Goal: Task Accomplishment & Management: Use online tool/utility

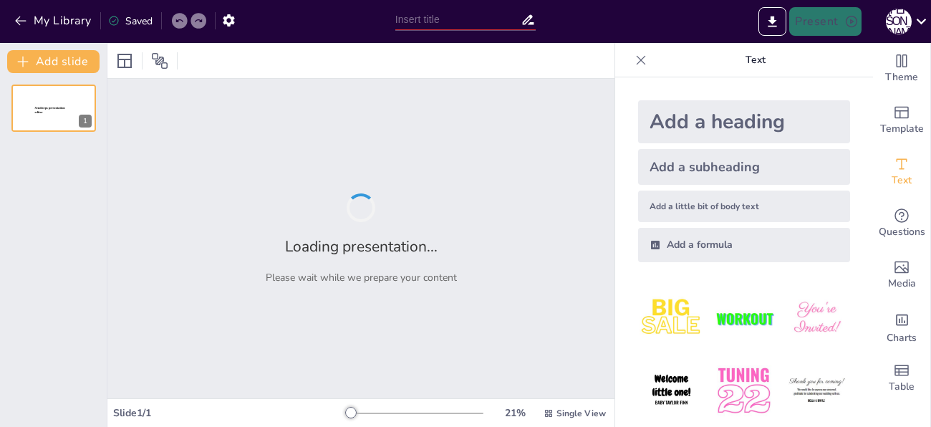
type input "електричний струм у медицині"
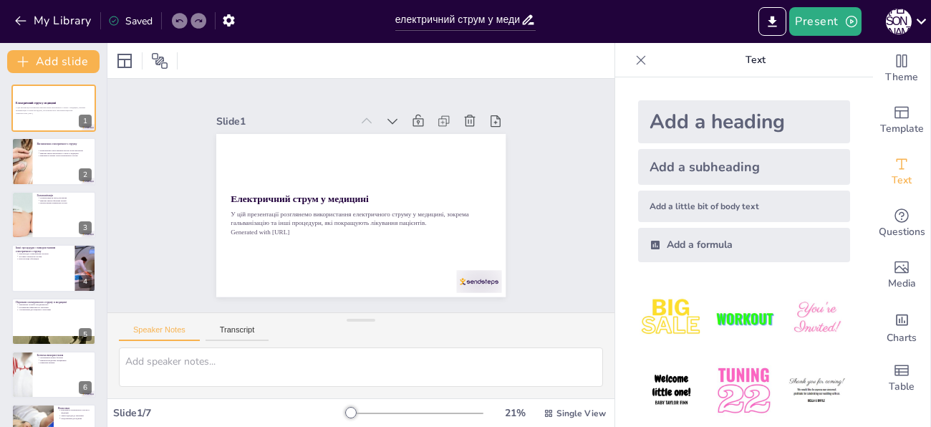
click at [151, 224] on div "Slide 1 Електричний струм у медицині У цій презентації розглянемо використання …" at bounding box center [361, 195] width 420 height 558
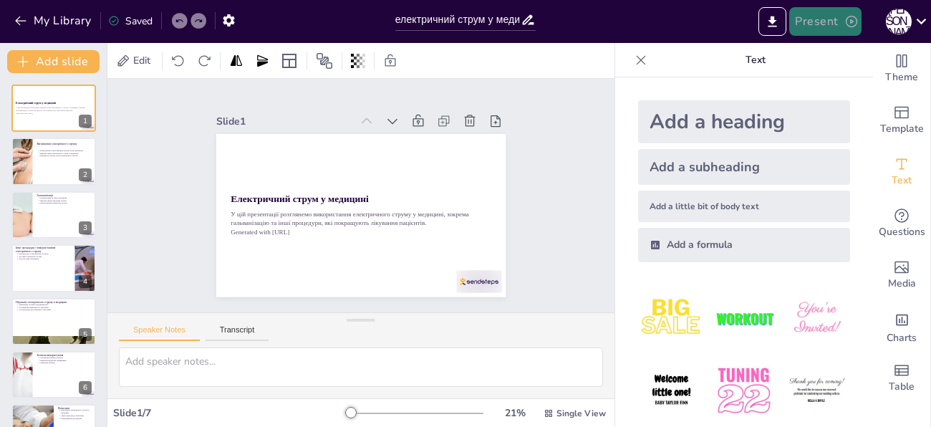
click at [822, 14] on button "Present" at bounding box center [825, 21] width 72 height 29
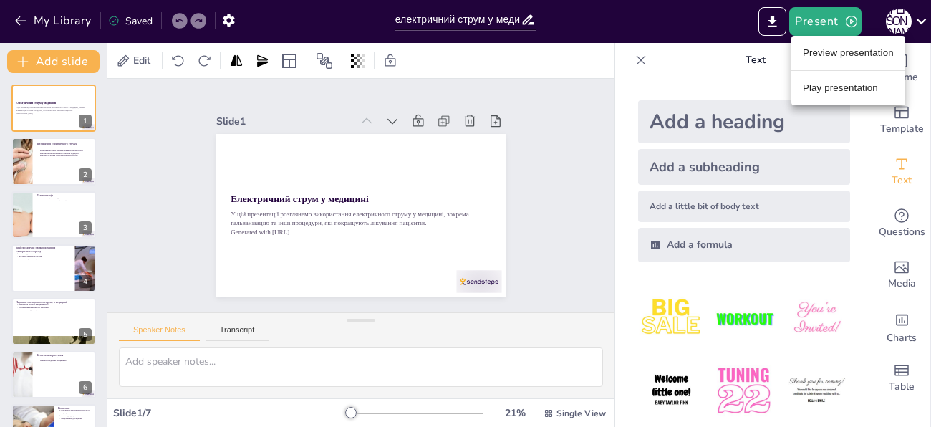
click at [825, 87] on li "Play presentation" at bounding box center [848, 88] width 114 height 23
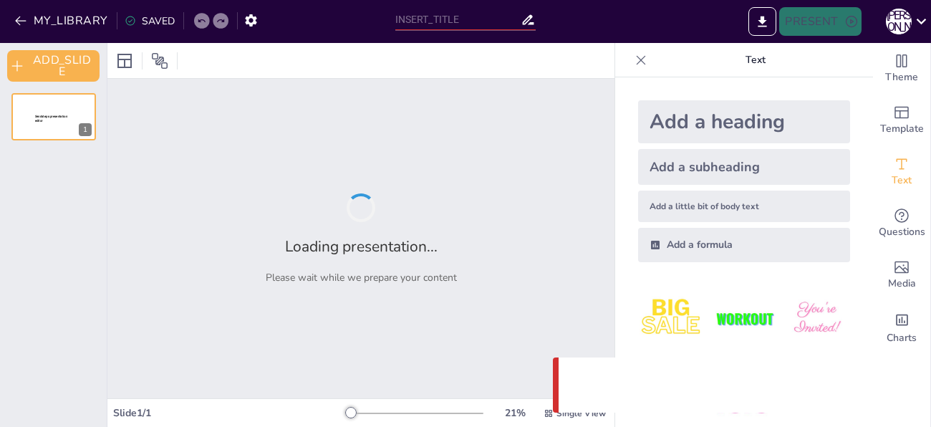
type input "електричний струм у медицині"
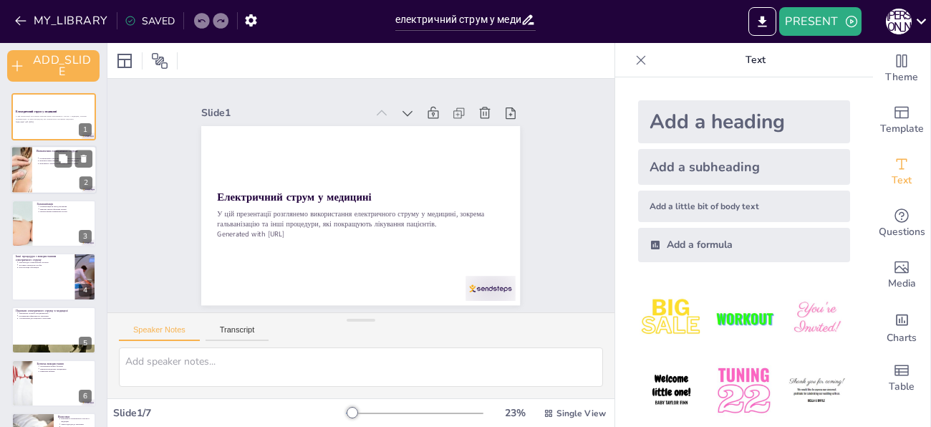
click at [18, 175] on div at bounding box center [21, 170] width 87 height 49
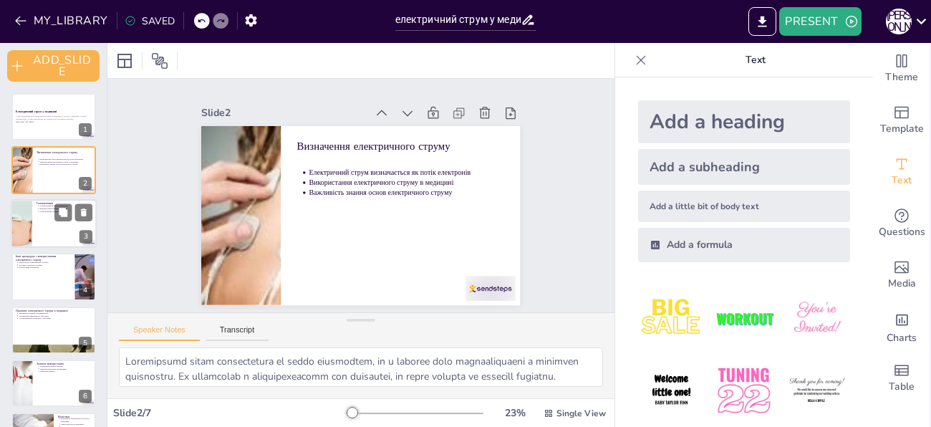
click at [35, 210] on div at bounding box center [54, 223] width 86 height 49
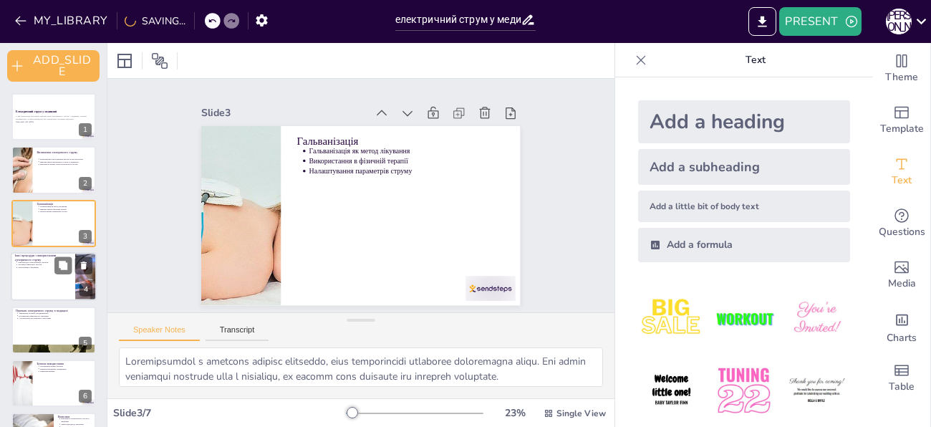
click at [43, 270] on div at bounding box center [54, 276] width 86 height 49
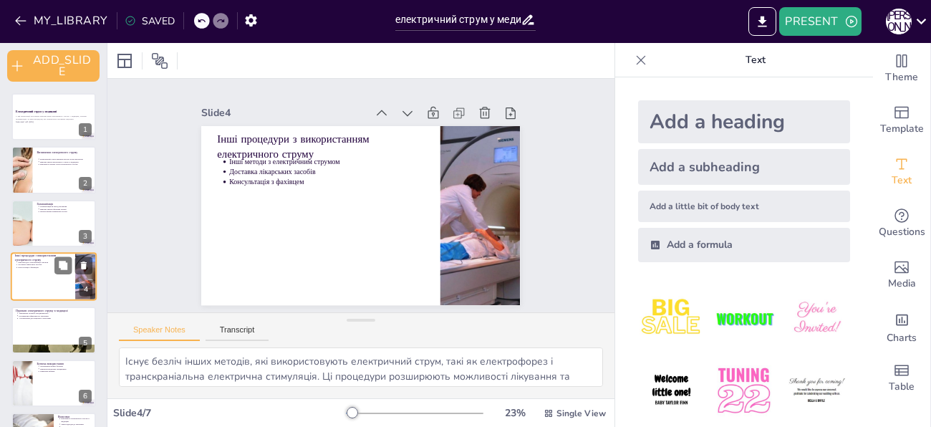
scroll to position [21, 0]
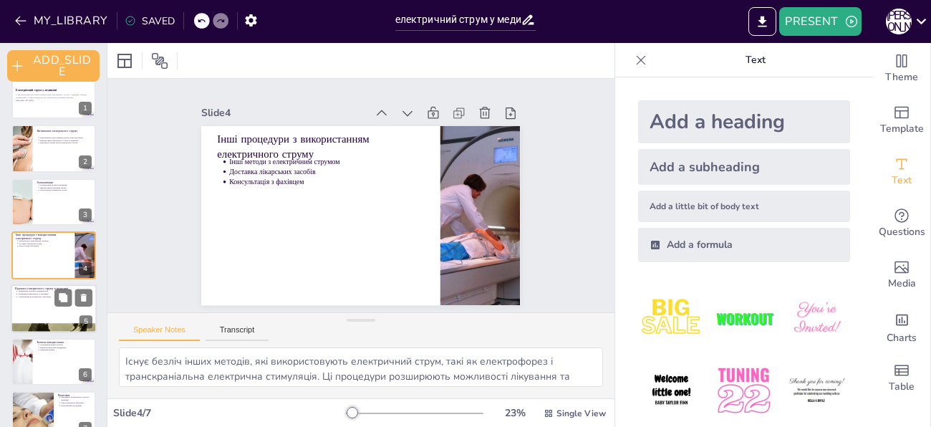
click at [43, 299] on div at bounding box center [54, 308] width 86 height 49
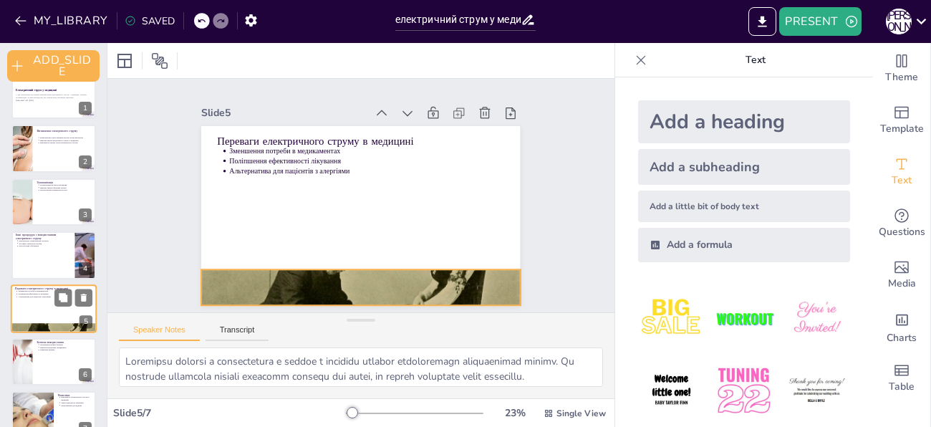
scroll to position [44, 0]
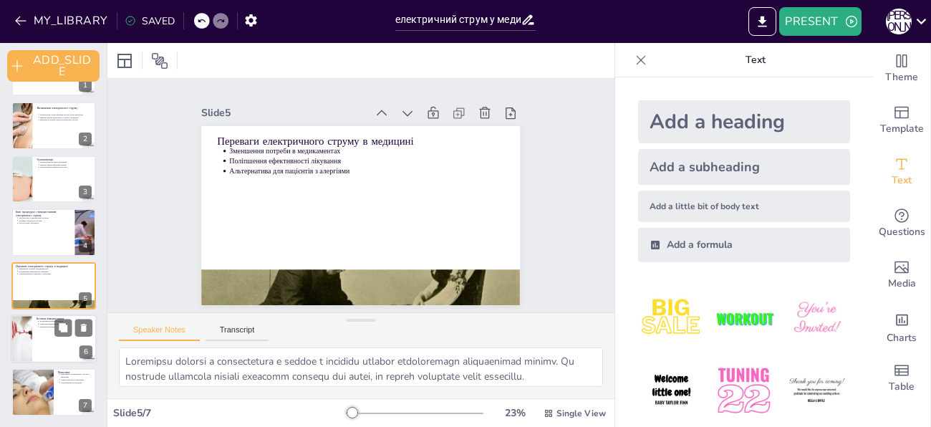
click at [47, 336] on div at bounding box center [54, 338] width 86 height 49
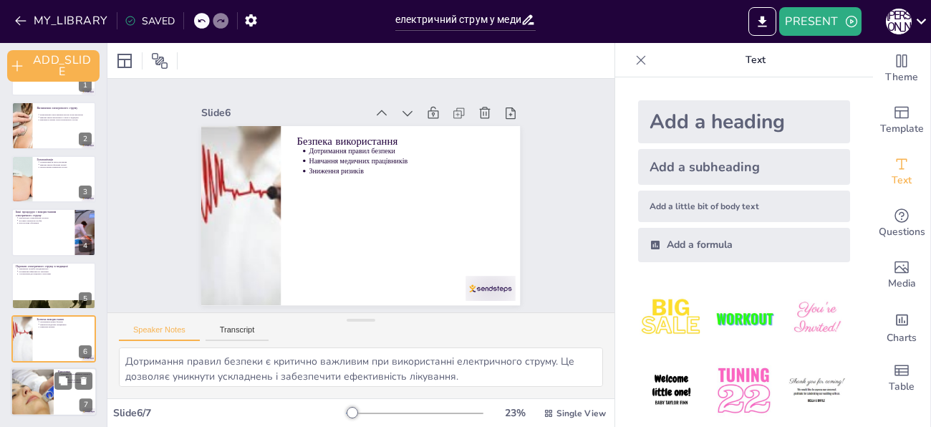
click at [39, 391] on div at bounding box center [32, 392] width 92 height 49
type textarea "Електричний струм має значну важливість у медицині, оскільки він відкриває нові…"
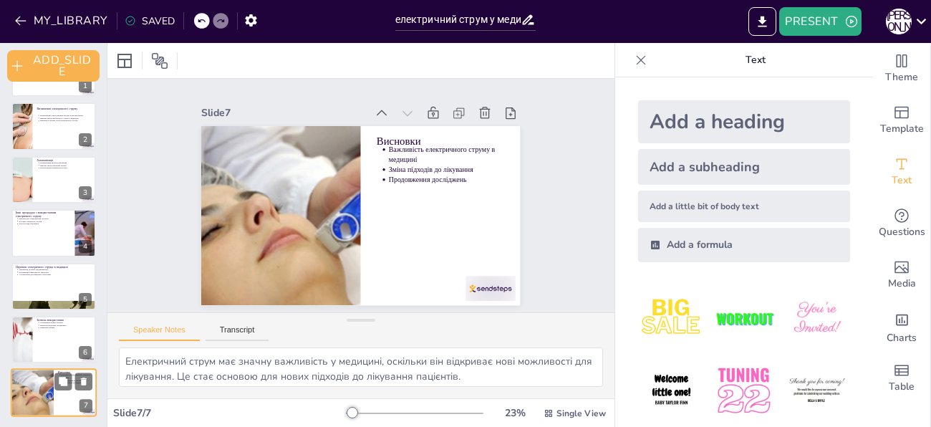
scroll to position [0, 0]
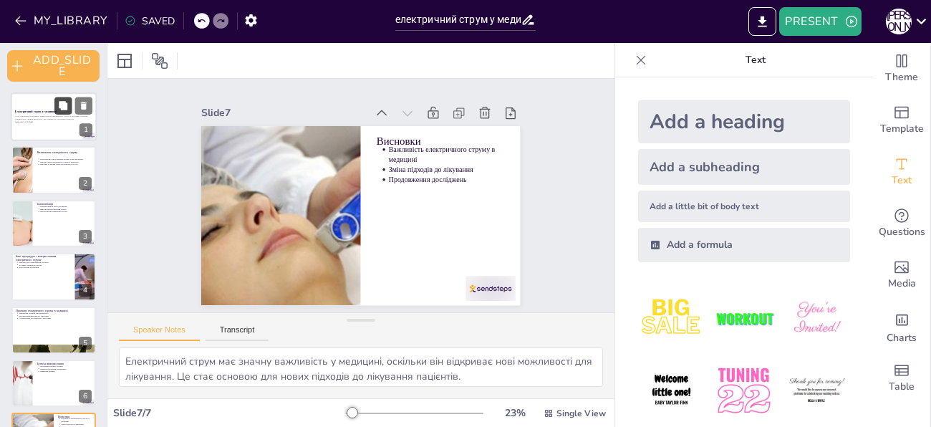
click at [58, 112] on button at bounding box center [62, 105] width 17 height 17
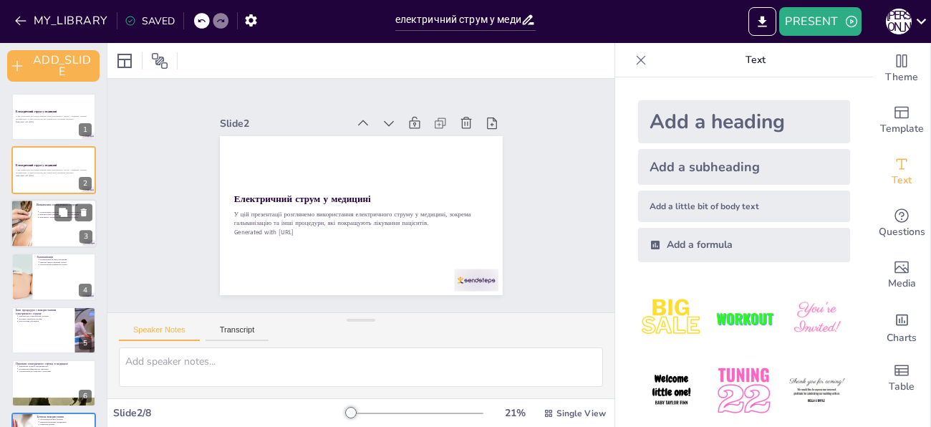
click at [49, 231] on div at bounding box center [54, 223] width 86 height 49
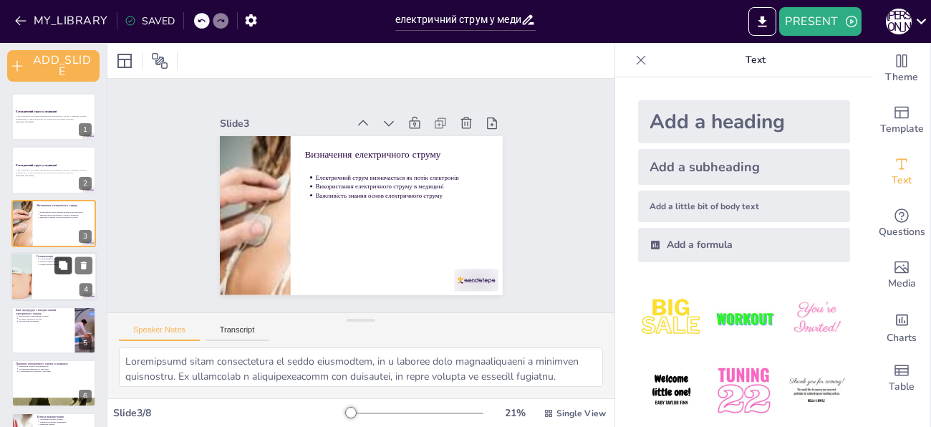
click at [66, 271] on button at bounding box center [62, 265] width 17 height 17
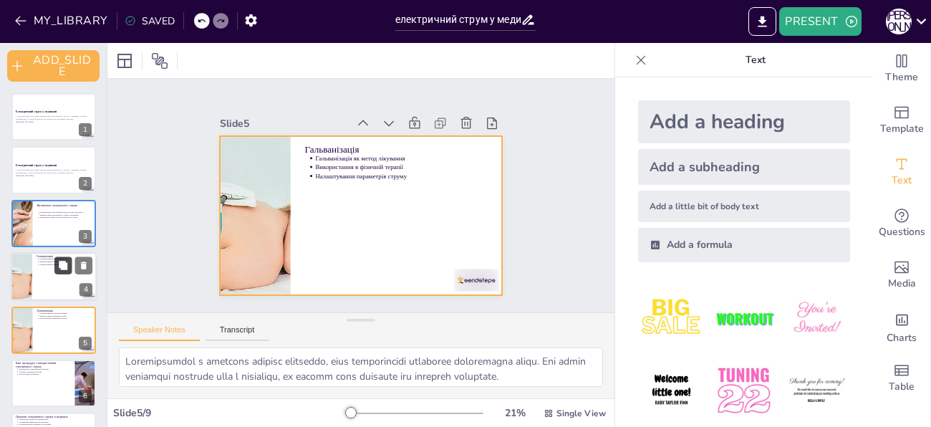
scroll to position [75, 0]
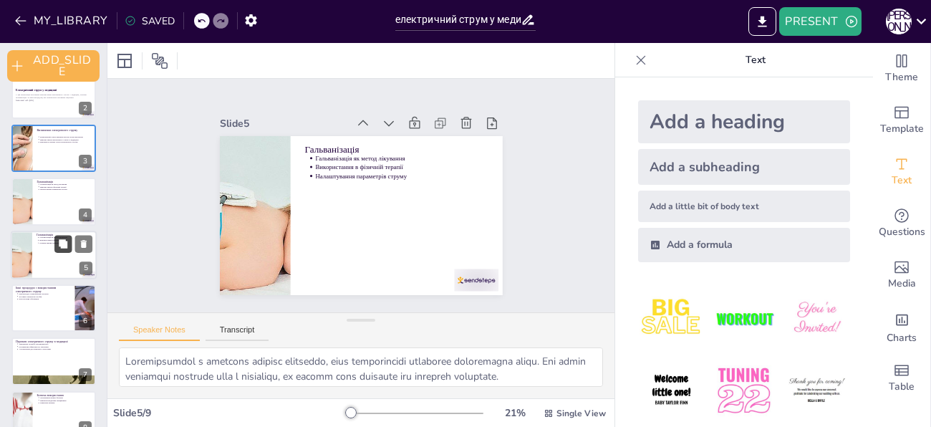
click at [60, 243] on icon at bounding box center [63, 243] width 9 height 9
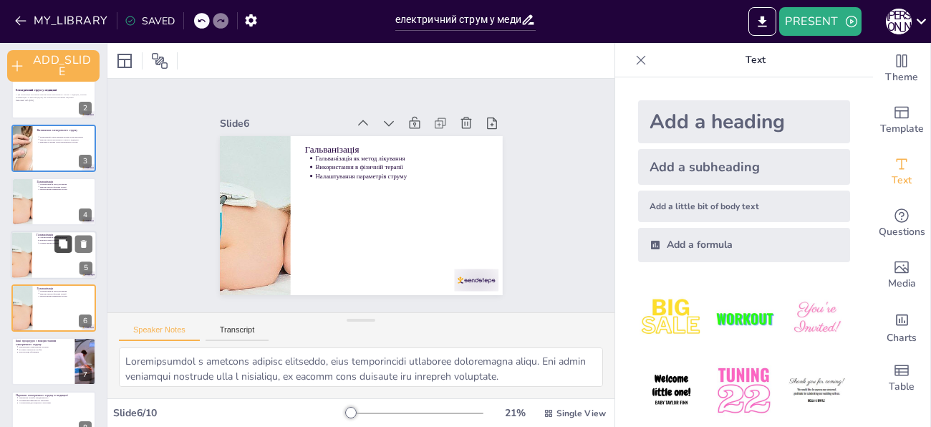
scroll to position [128, 0]
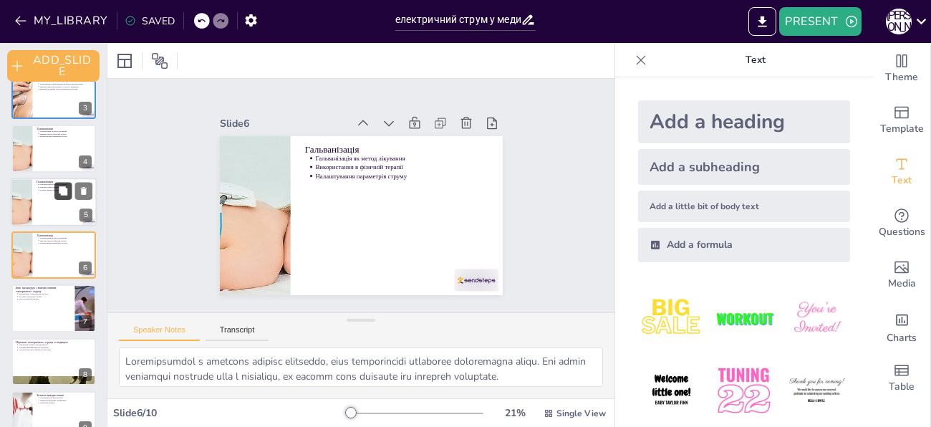
click at [60, 243] on icon at bounding box center [63, 243] width 9 height 9
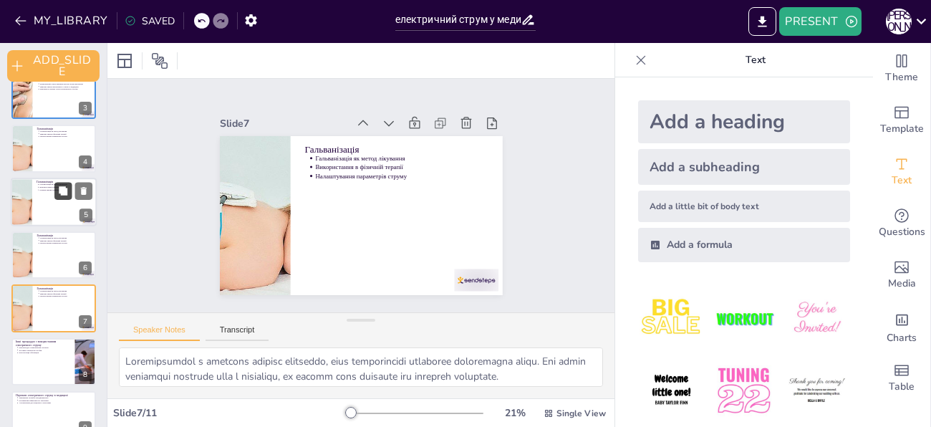
scroll to position [182, 0]
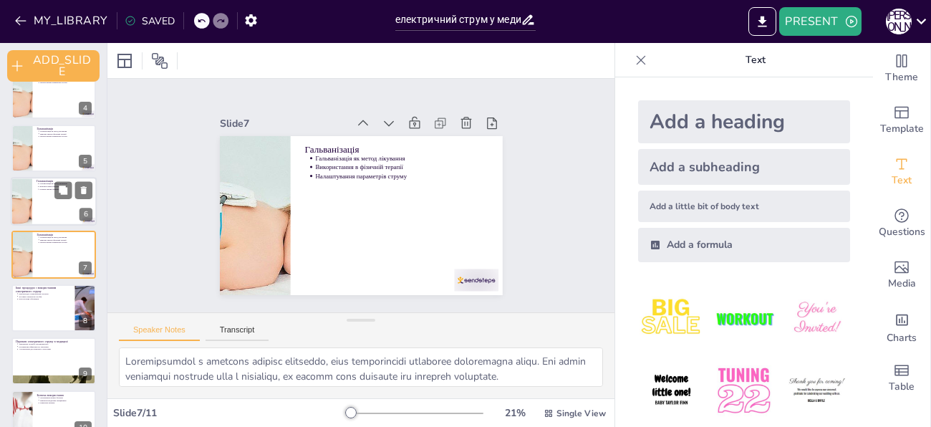
click at [36, 203] on div at bounding box center [54, 201] width 86 height 49
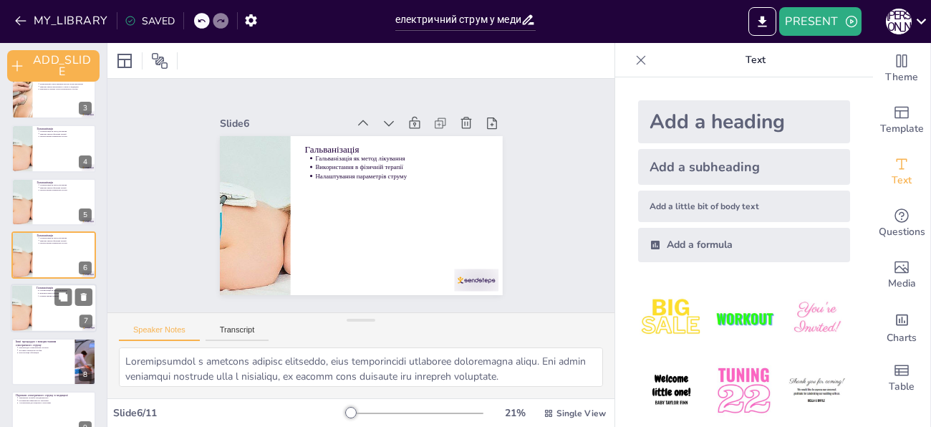
click at [45, 295] on p "Налаштування параметрів струму" at bounding box center [66, 296] width 53 height 3
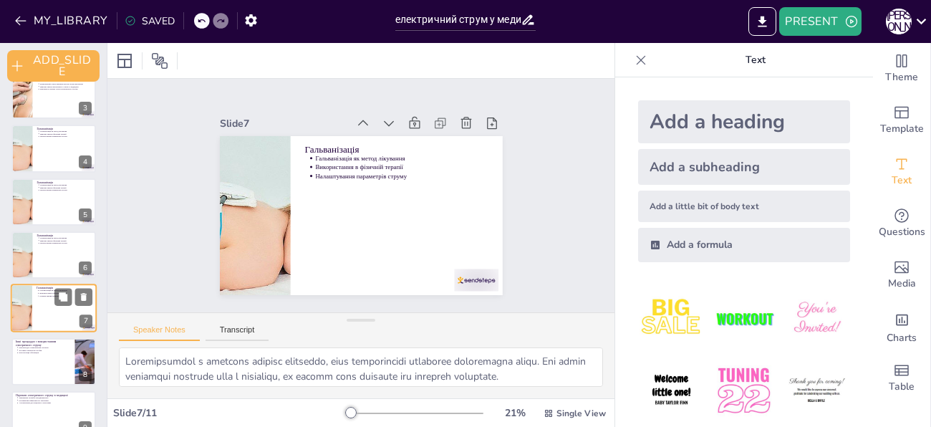
scroll to position [182, 0]
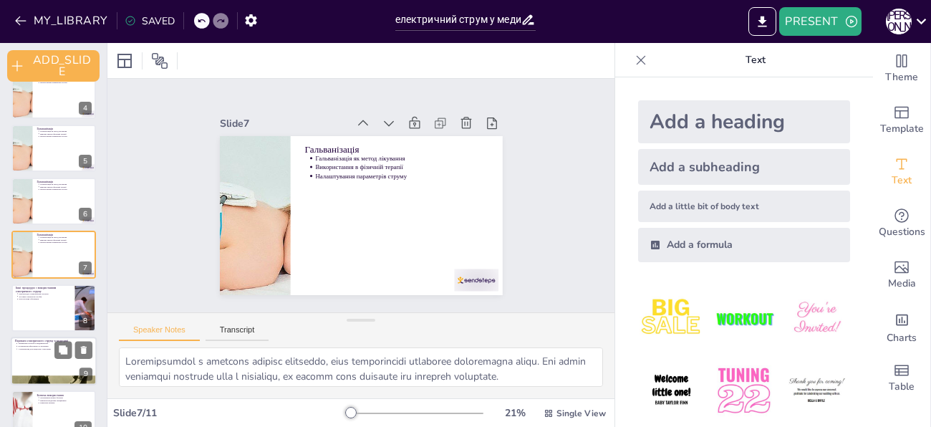
click at [49, 351] on div at bounding box center [54, 360] width 86 height 49
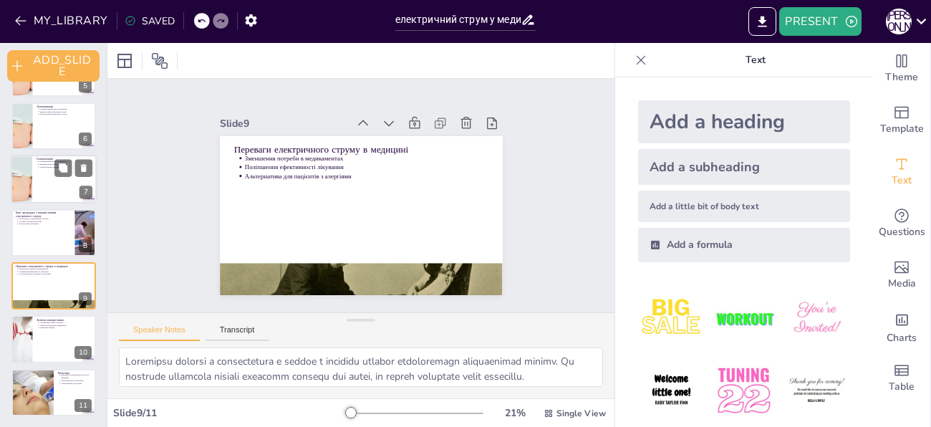
scroll to position [0, 0]
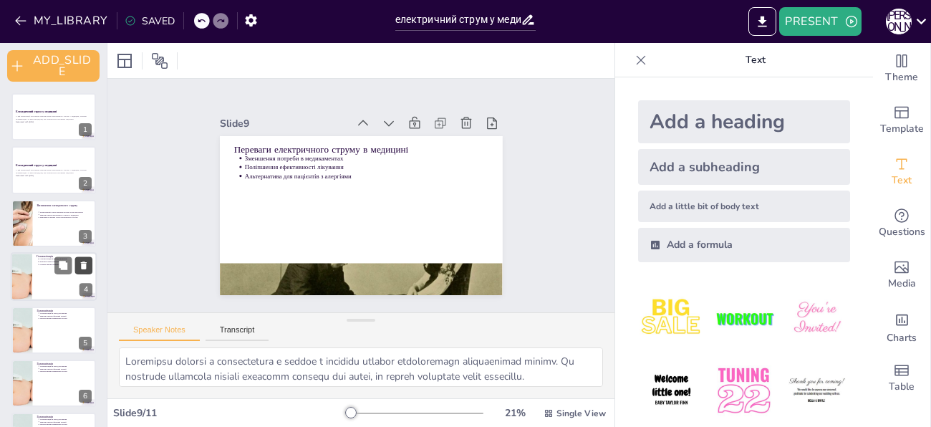
click at [83, 263] on icon at bounding box center [84, 265] width 6 height 8
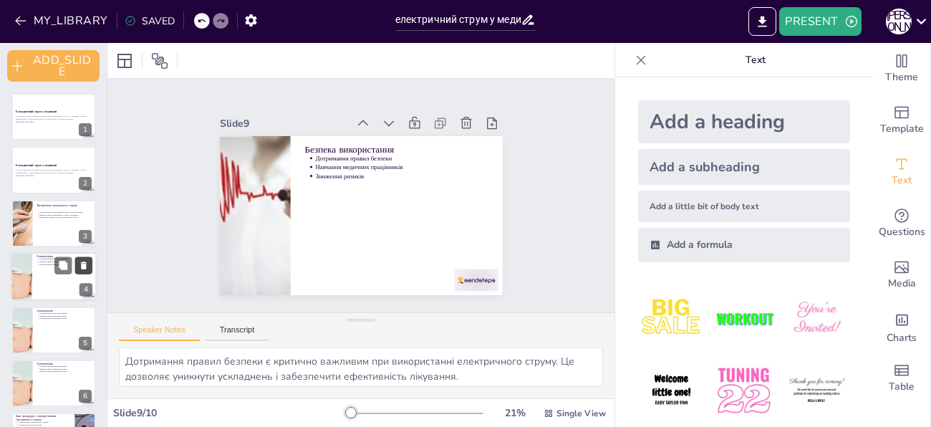
click at [83, 263] on icon at bounding box center [84, 265] width 6 height 8
type textarea "Електричний струм має значну важливість у медицині, оскільки він відкриває нові…"
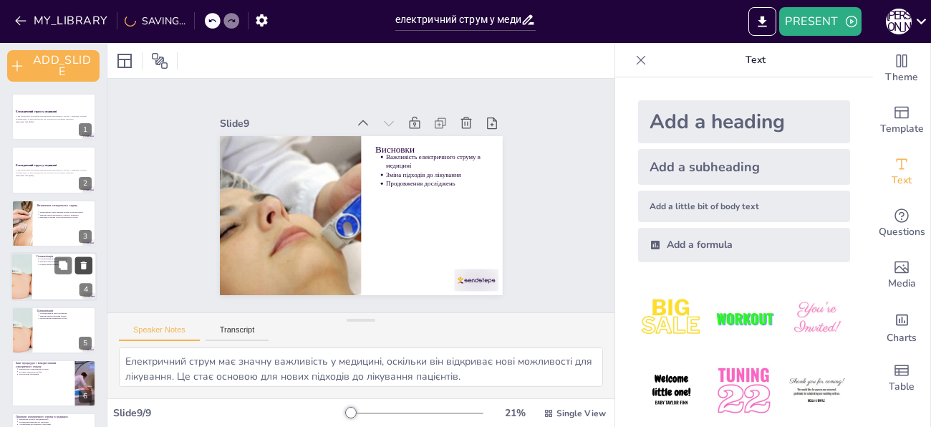
click at [83, 263] on icon at bounding box center [84, 265] width 6 height 8
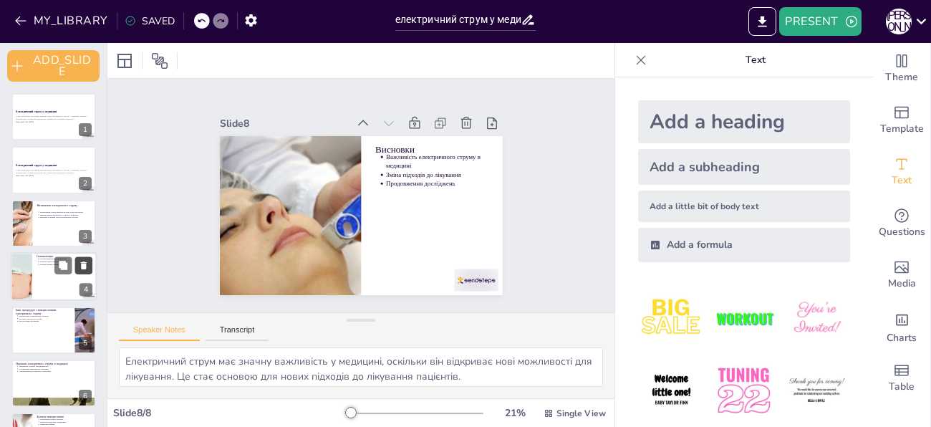
click at [87, 265] on icon at bounding box center [84, 266] width 10 height 10
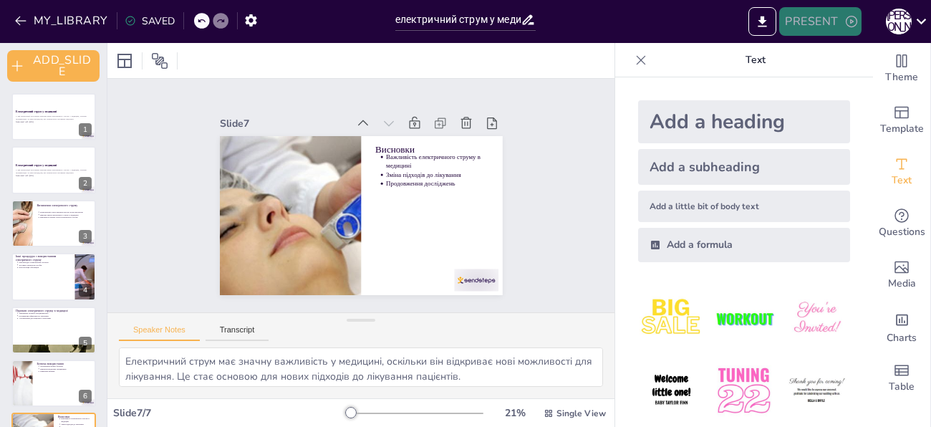
click at [819, 20] on button "PRESENT" at bounding box center [820, 21] width 82 height 29
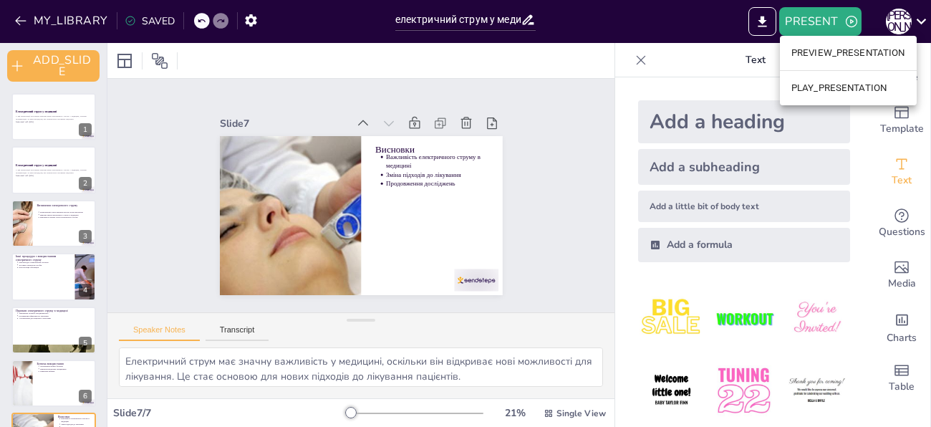
click at [849, 59] on li "PREVIEW_PRESENTATION" at bounding box center [848, 53] width 137 height 23
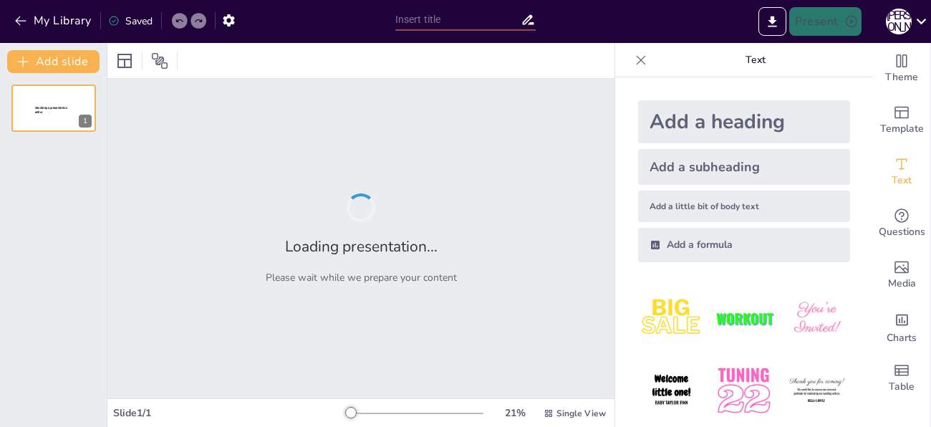
type input "електричний струм у медицині"
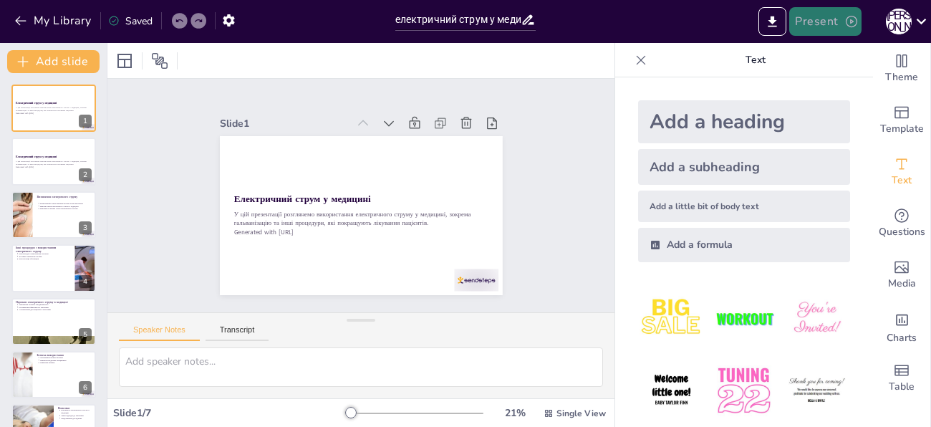
click at [811, 30] on button "Present" at bounding box center [825, 21] width 72 height 29
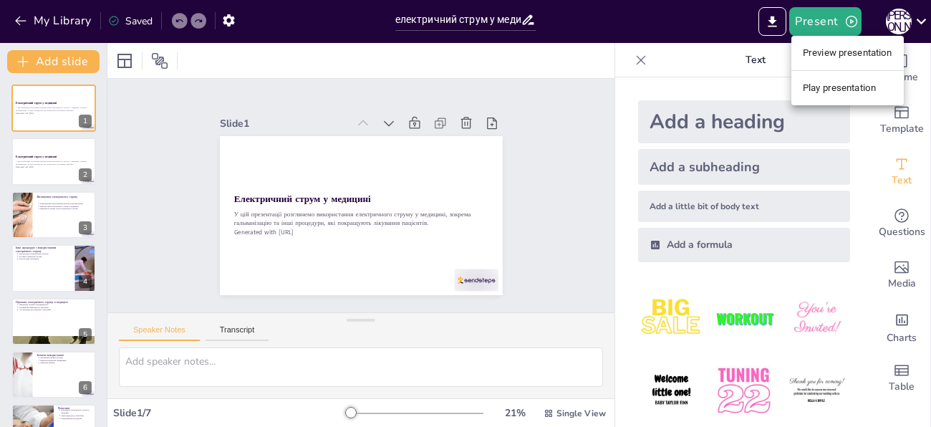
click at [798, 49] on li "Preview presentation" at bounding box center [847, 53] width 112 height 23
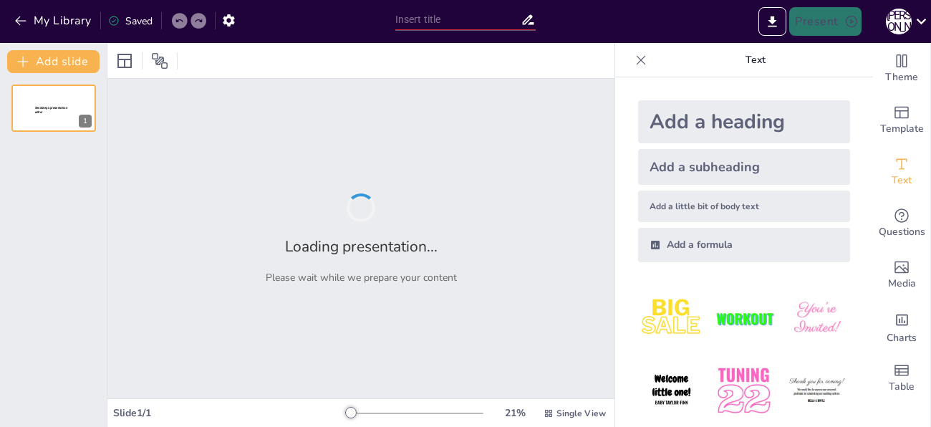
type input "електричний струм у медицині"
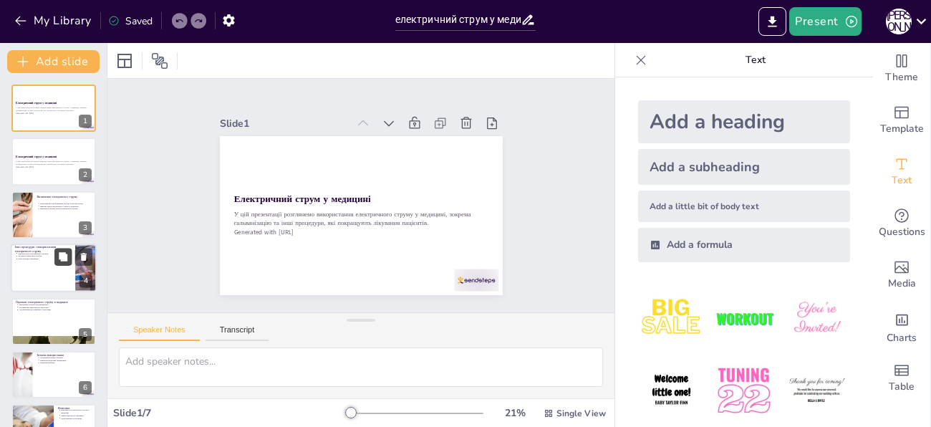
scroll to position [36, 0]
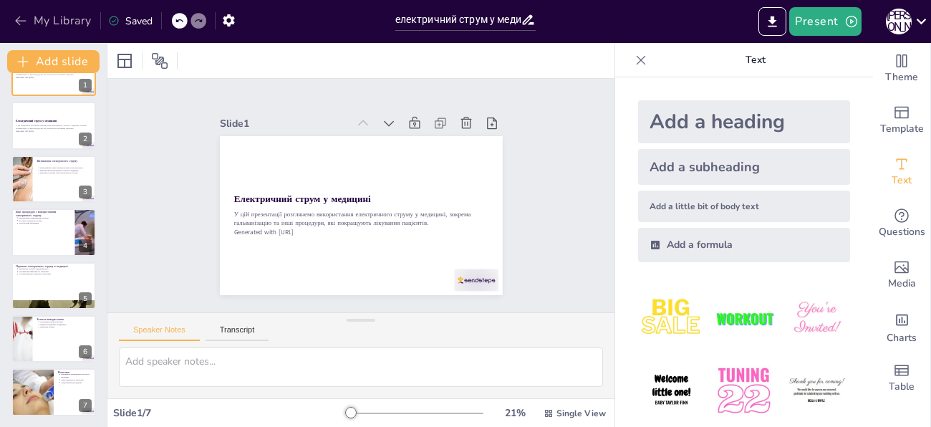
click at [37, 20] on button "My Library" at bounding box center [54, 20] width 87 height 23
